Goal: Information Seeking & Learning: Learn about a topic

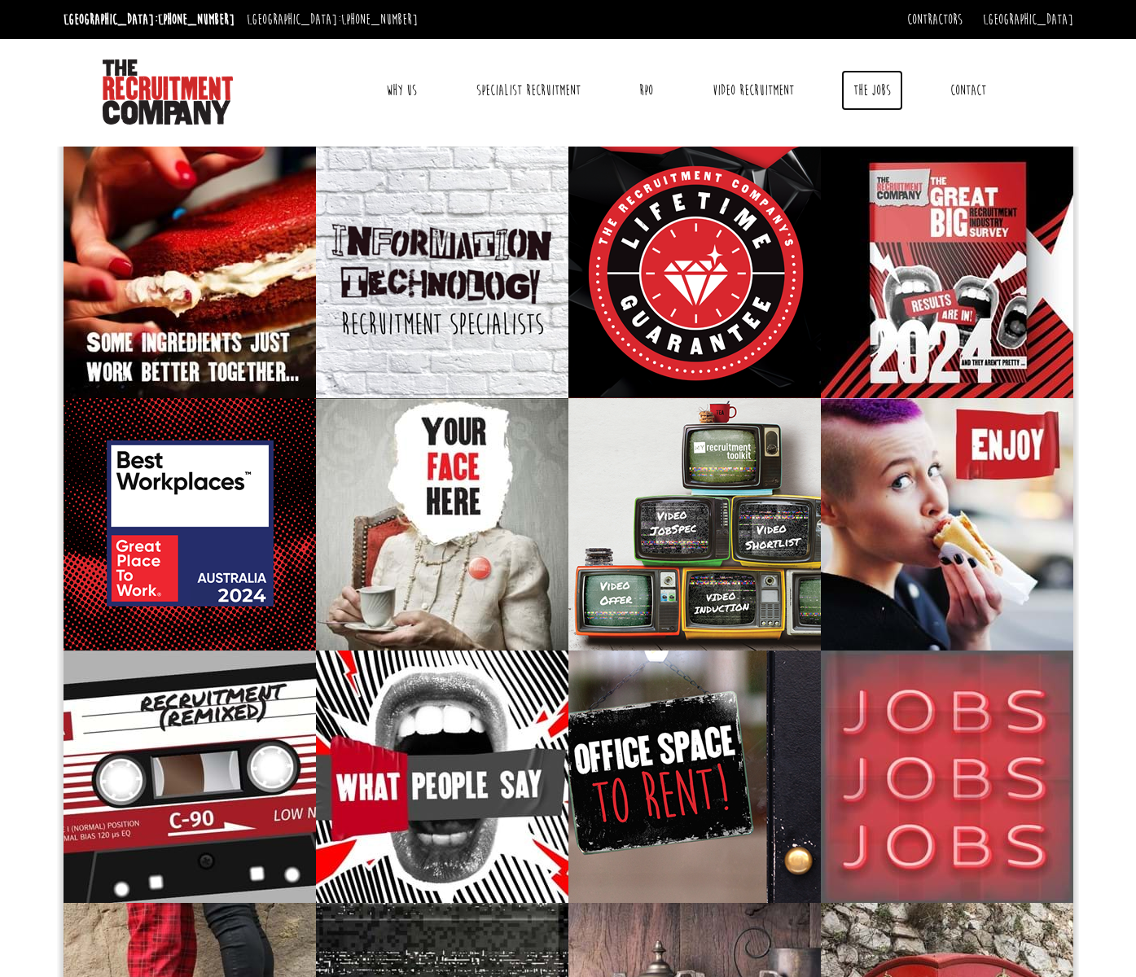
click at [875, 96] on link "The Jobs" at bounding box center [872, 90] width 62 height 41
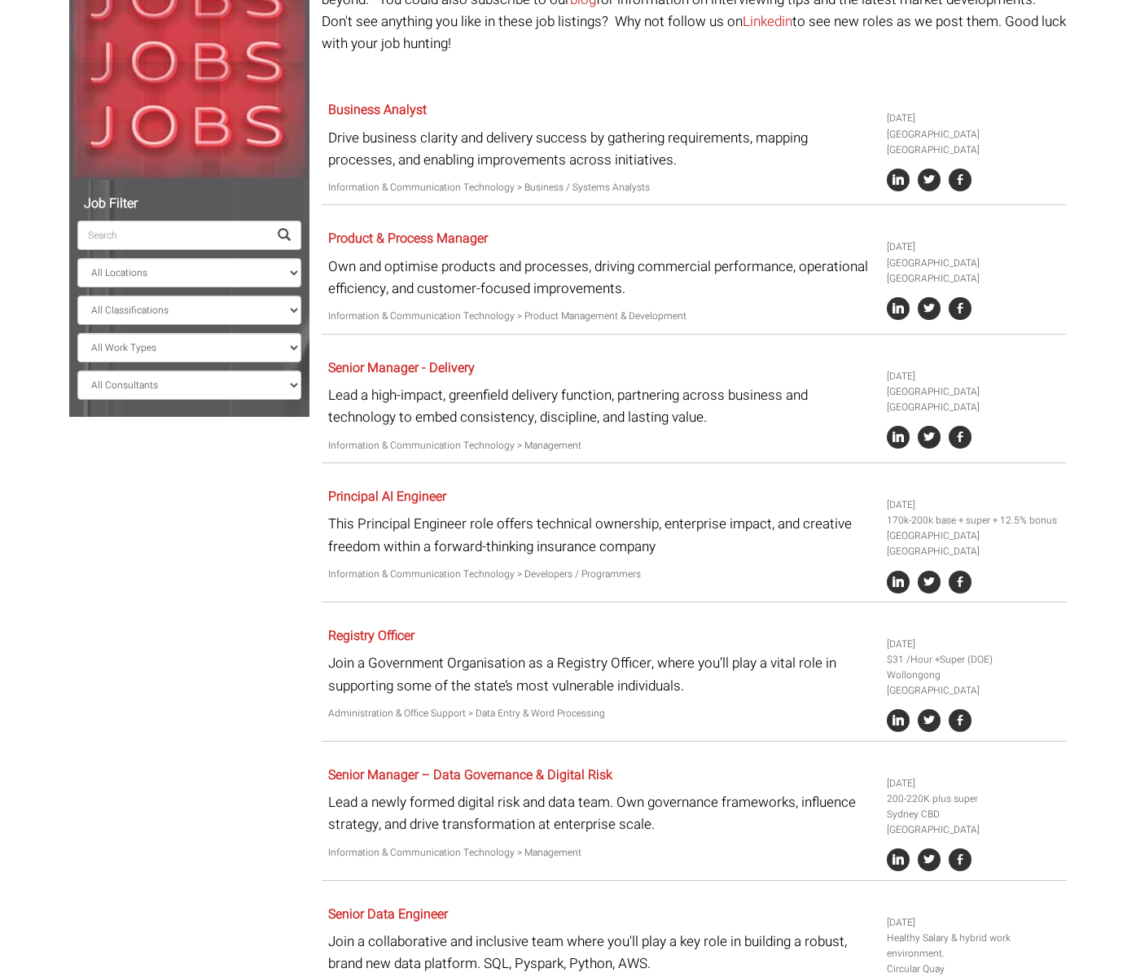
scroll to position [407, 0]
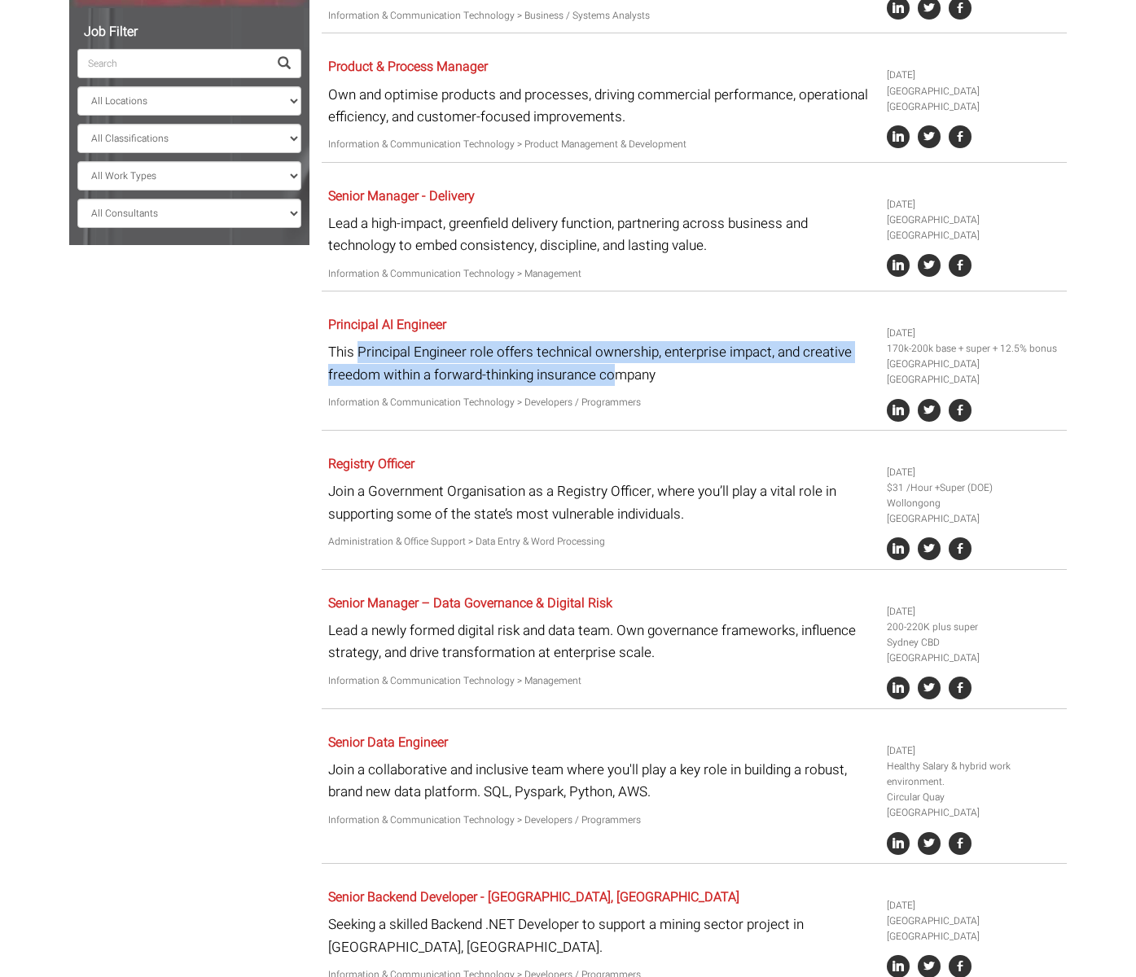
drag, startPoint x: 359, startPoint y: 327, endPoint x: 618, endPoint y: 342, distance: 259.4
click at [618, 342] on p "This Principal Engineer role offers technical ownership, enterprise impact, and…" at bounding box center [601, 363] width 546 height 44
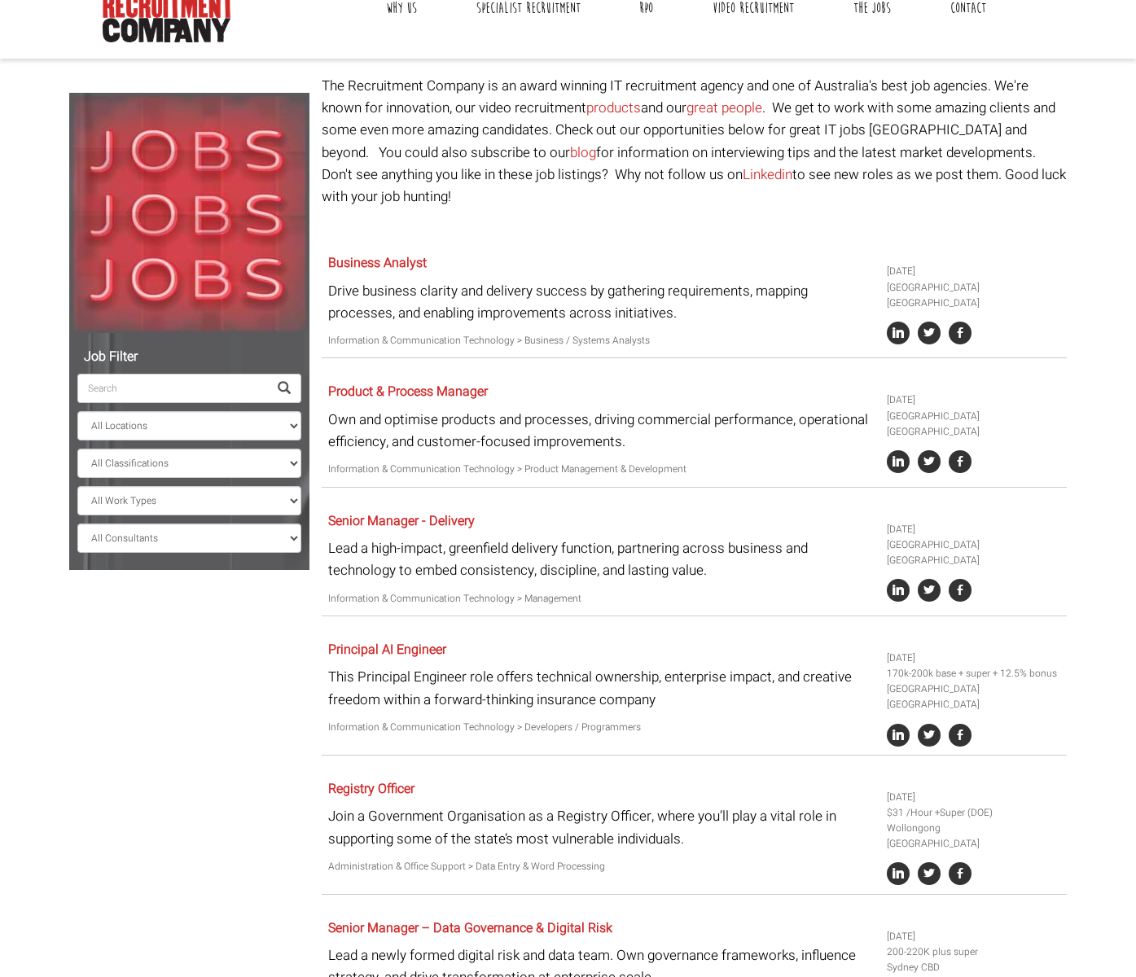
scroll to position [0, 0]
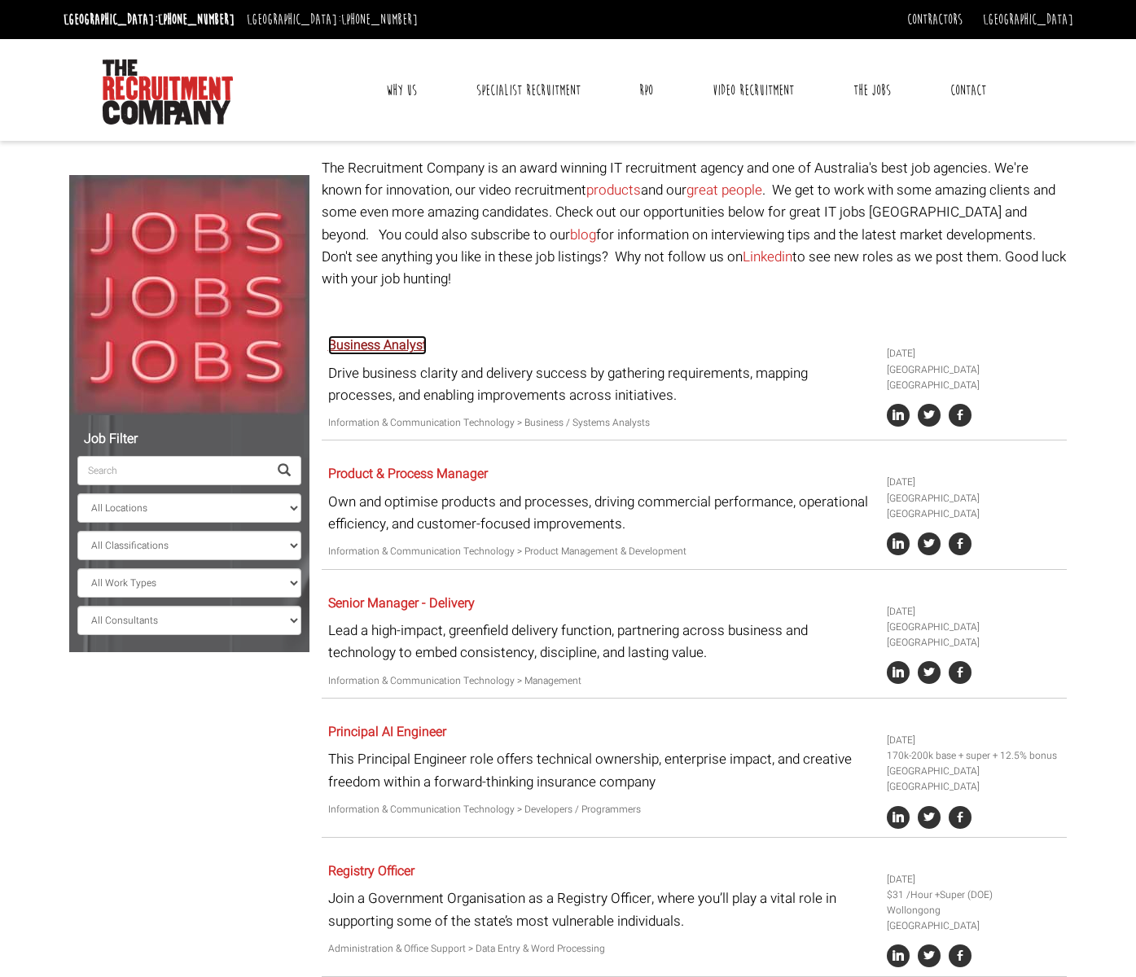
click at [395, 336] on link "Business Analyst" at bounding box center [377, 346] width 99 height 20
